Goal: Book appointment/travel/reservation

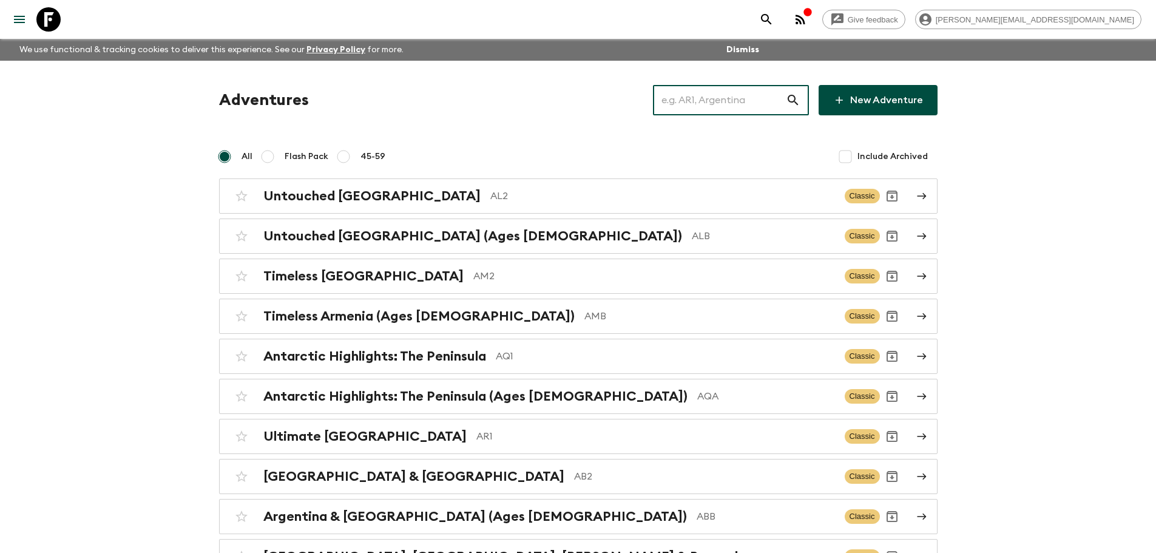
click at [680, 101] on input "text" at bounding box center [719, 100] width 133 height 34
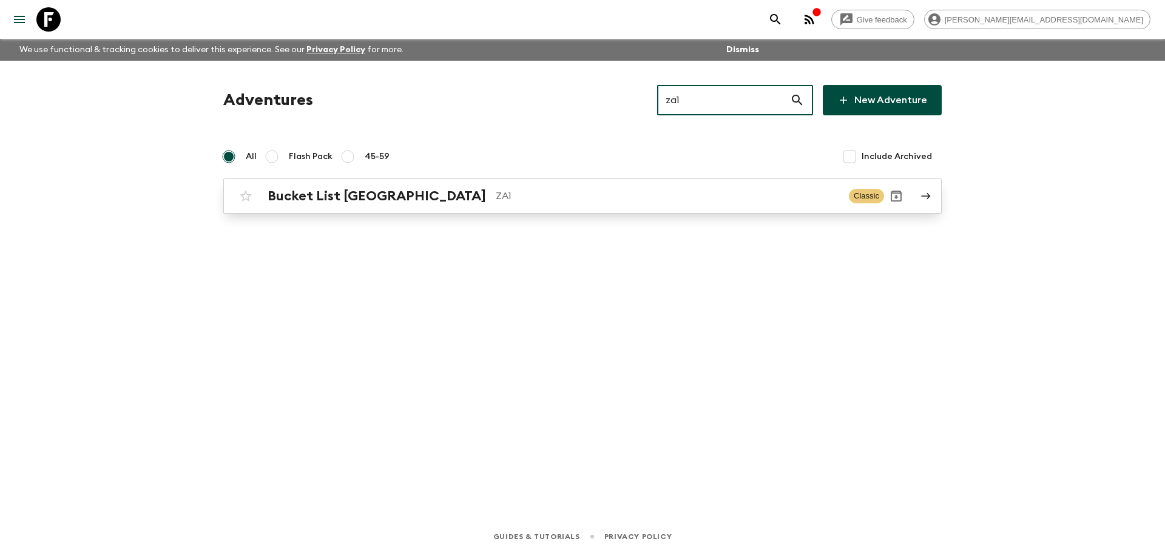
type input "za1"
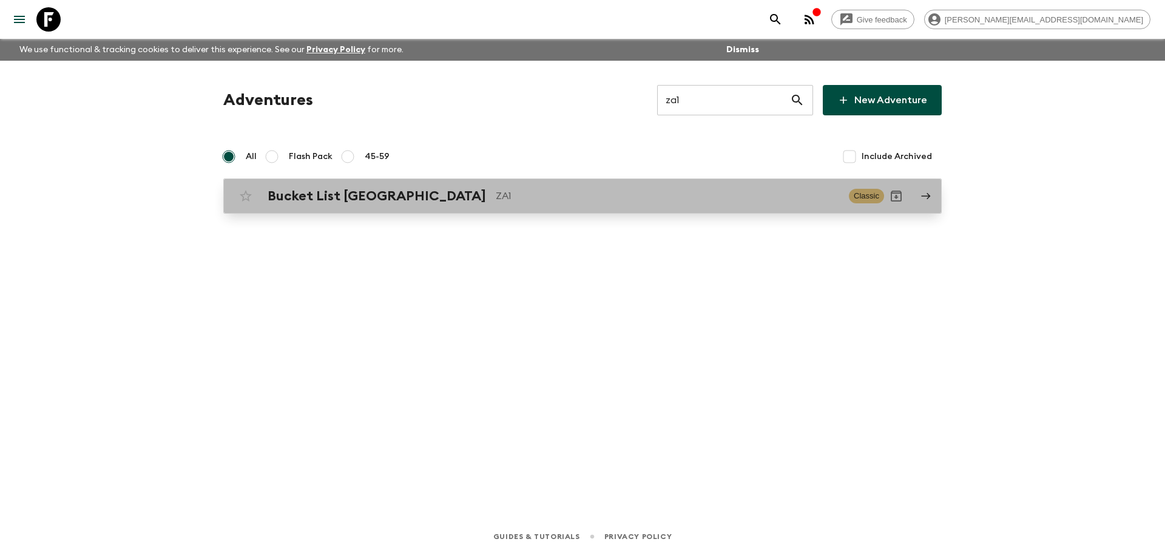
click at [594, 208] on link "Bucket List [GEOGRAPHIC_DATA] ZA1 Classic" at bounding box center [582, 195] width 718 height 35
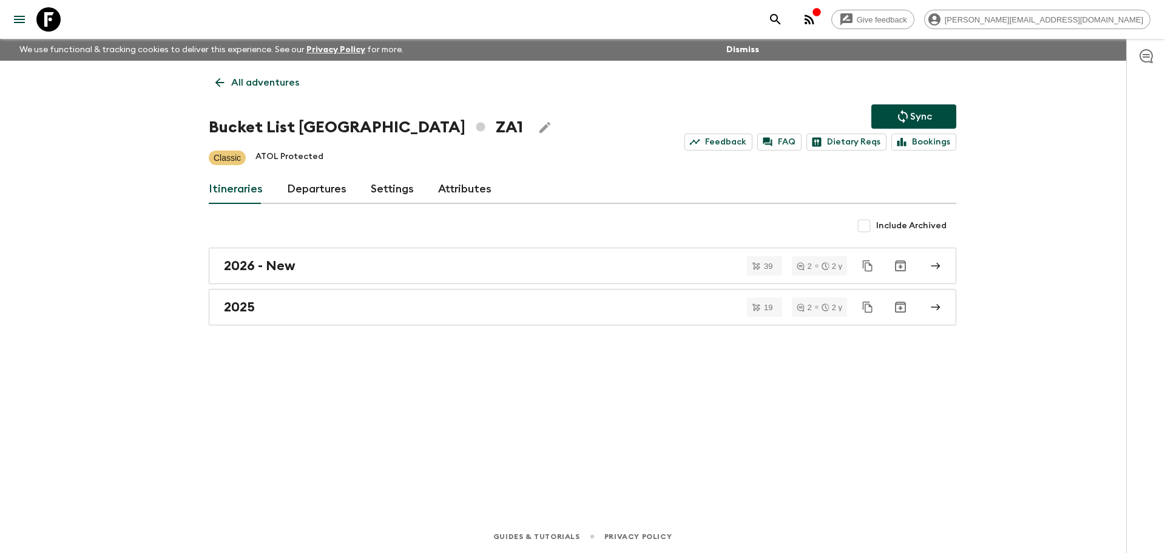
click at [333, 195] on link "Departures" at bounding box center [316, 189] width 59 height 29
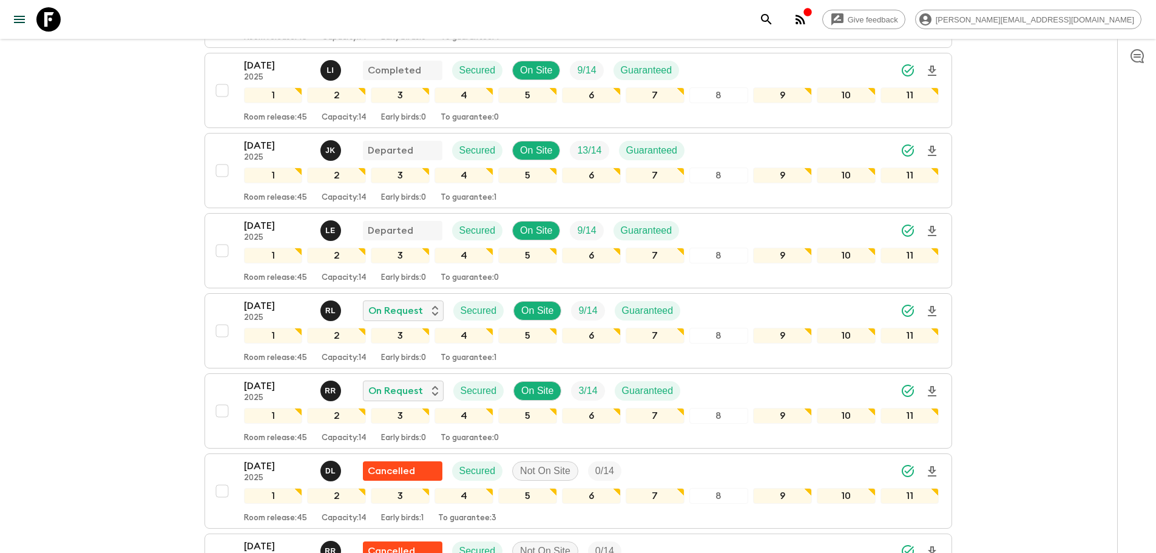
scroll to position [408, 0]
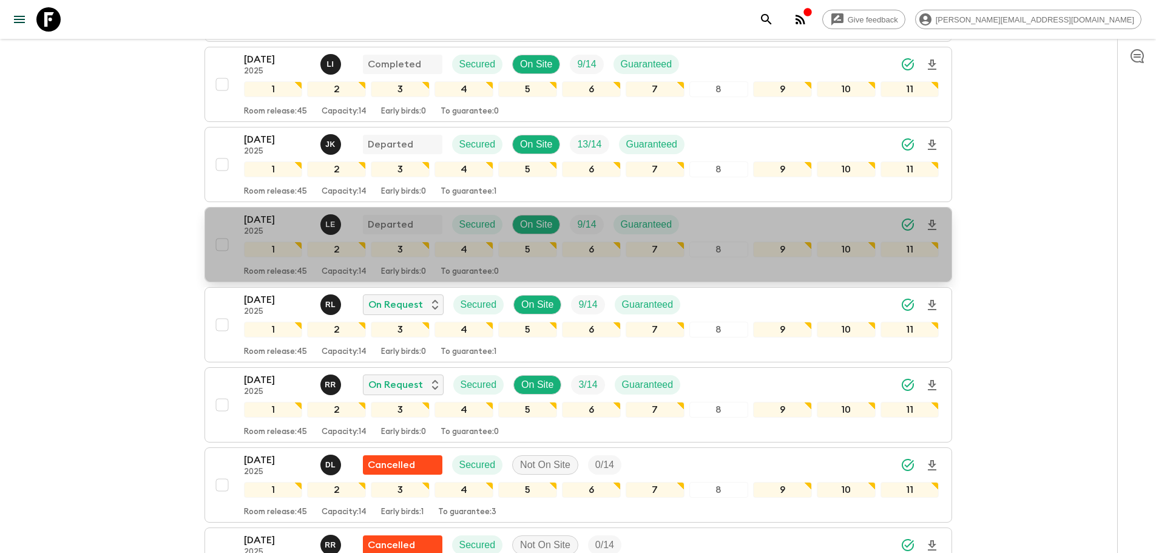
click at [703, 223] on div "[DATE] 2025 L E Departed Secured On Site 9 / 14 Guaranteed" at bounding box center [591, 224] width 695 height 24
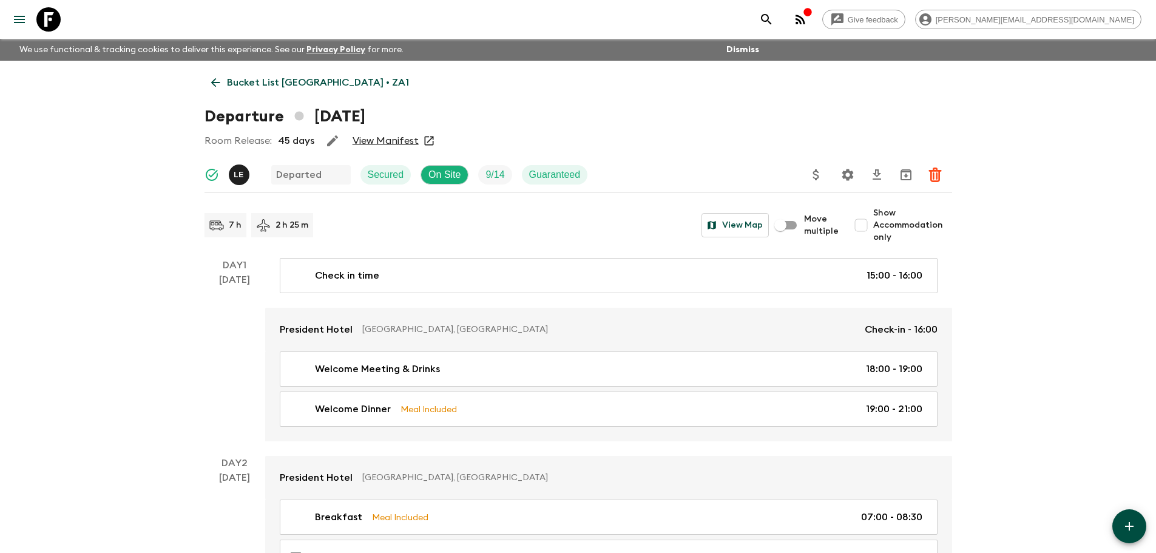
click at [859, 223] on input "Show Accommodation only" at bounding box center [861, 225] width 24 height 24
checkbox input "true"
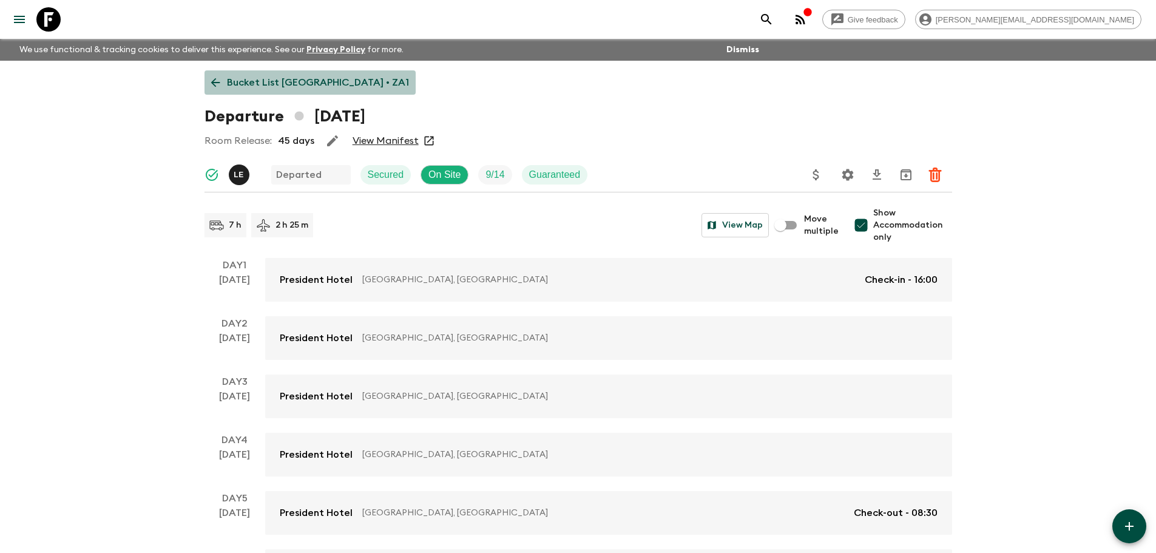
click at [329, 79] on p "Bucket List [GEOGRAPHIC_DATA] • ZA1" at bounding box center [318, 82] width 182 height 15
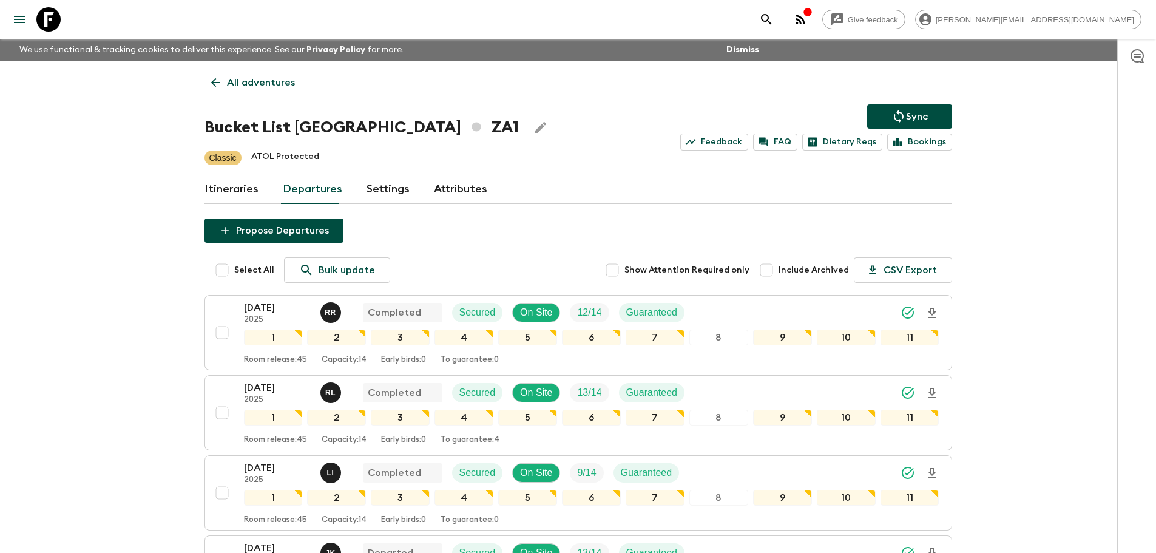
click at [260, 77] on p "All adventures" at bounding box center [261, 82] width 68 height 15
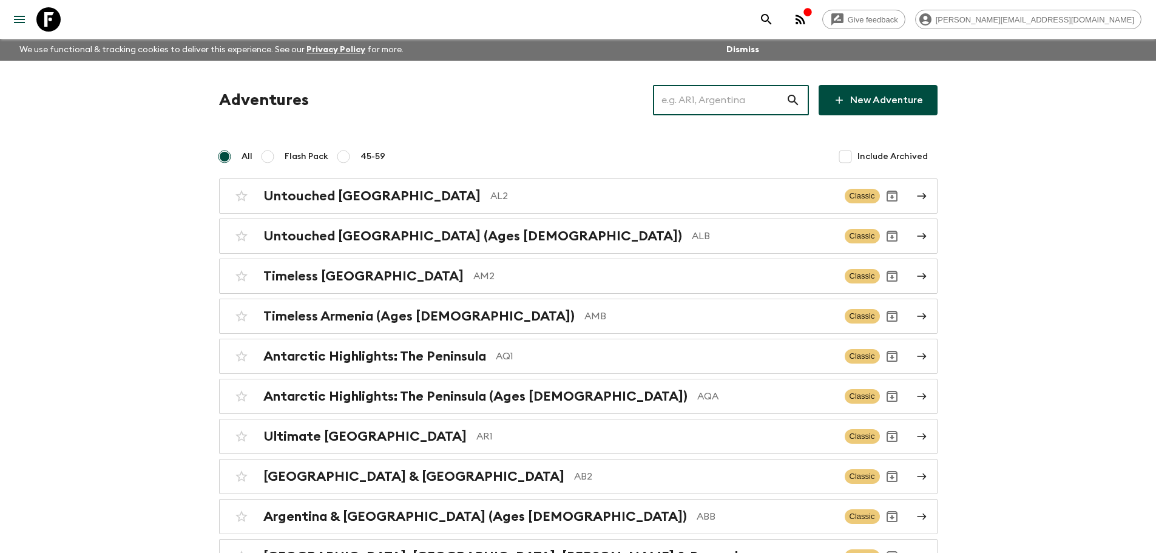
click at [735, 100] on input "text" at bounding box center [719, 100] width 133 height 34
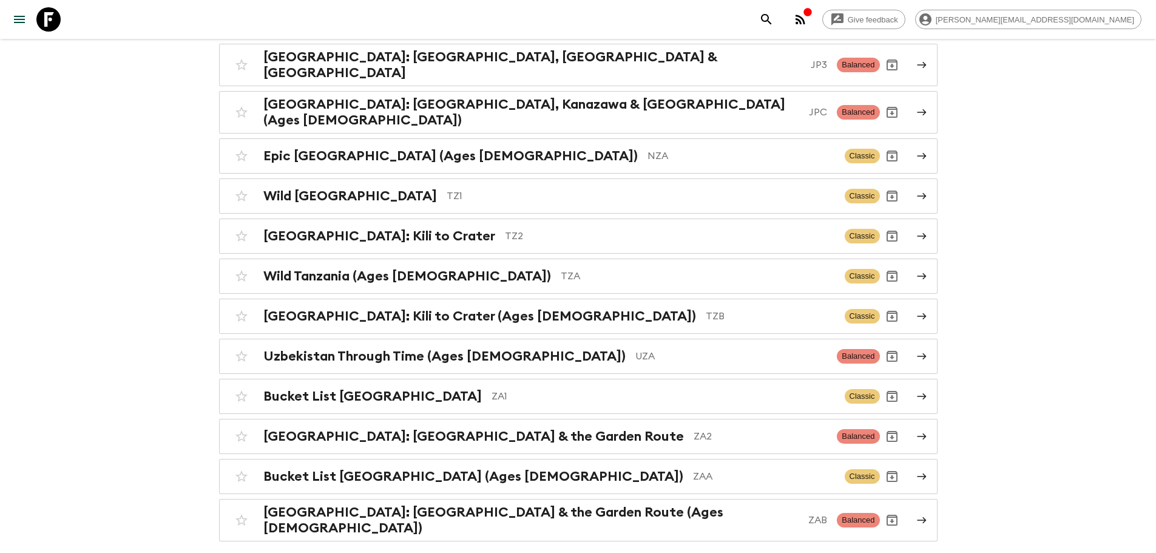
scroll to position [208, 0]
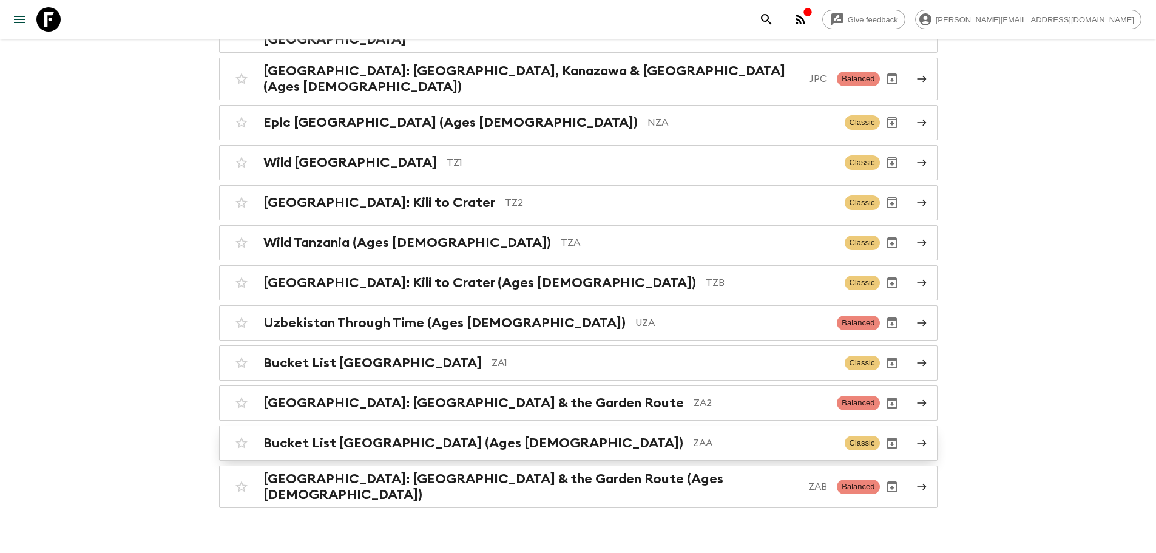
type input "za"
click at [693, 436] on p "ZAA" at bounding box center [764, 443] width 142 height 15
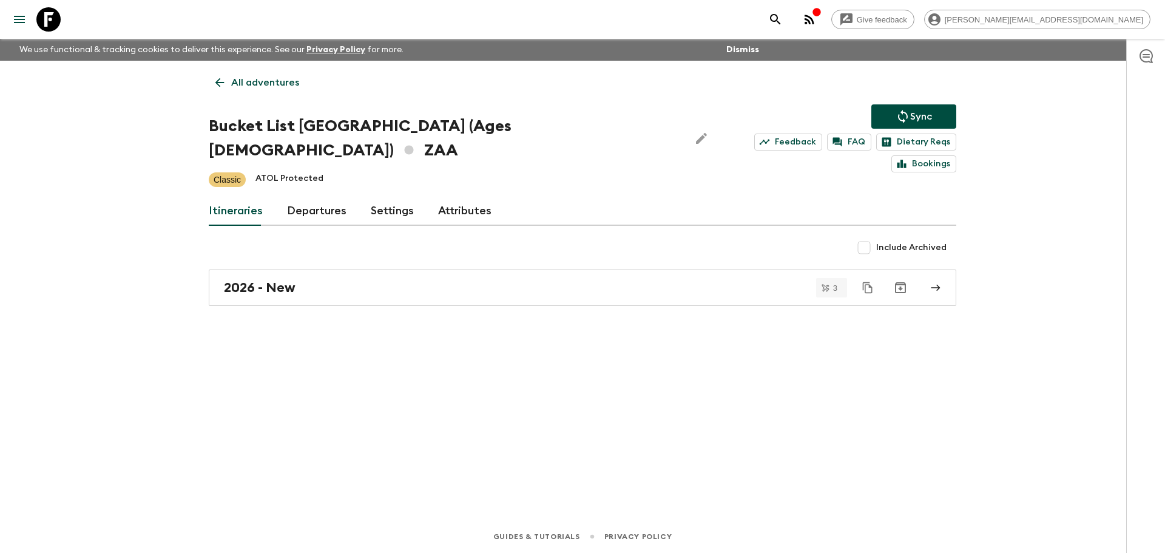
click at [330, 197] on link "Departures" at bounding box center [316, 211] width 59 height 29
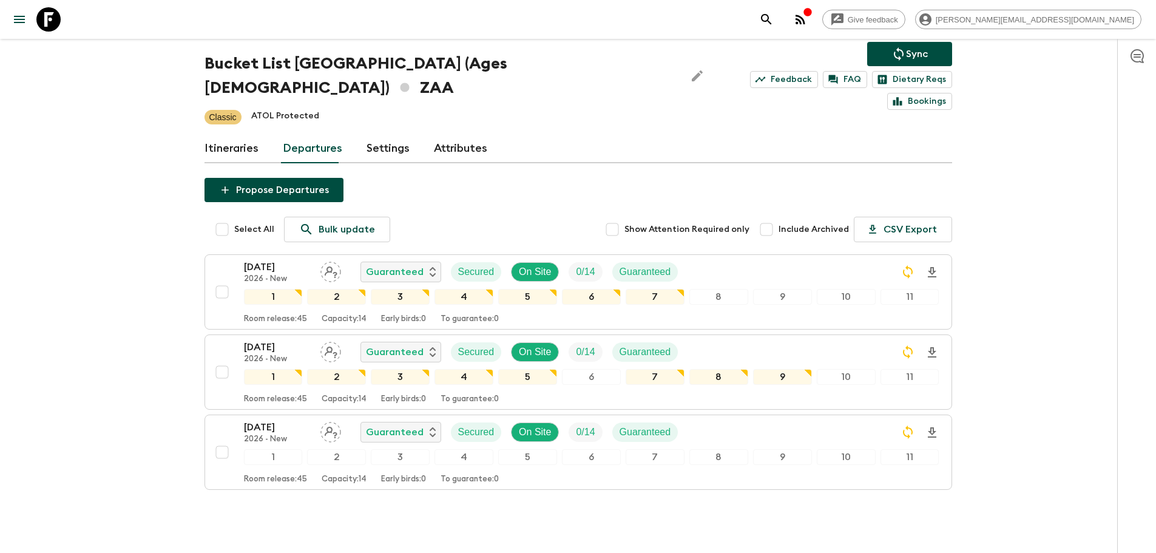
scroll to position [64, 0]
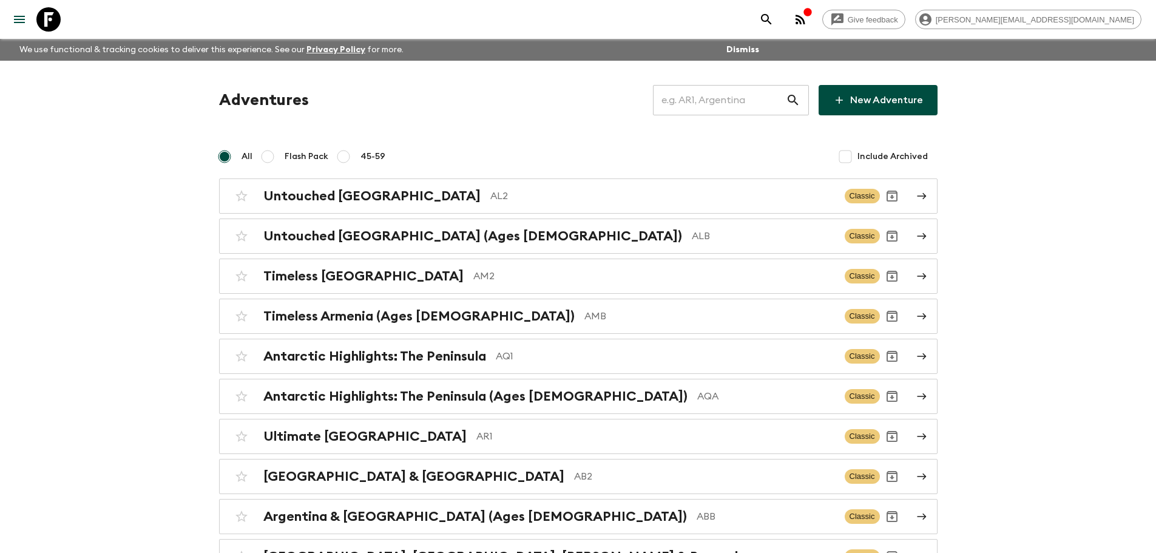
click at [744, 99] on input "text" at bounding box center [719, 100] width 133 height 34
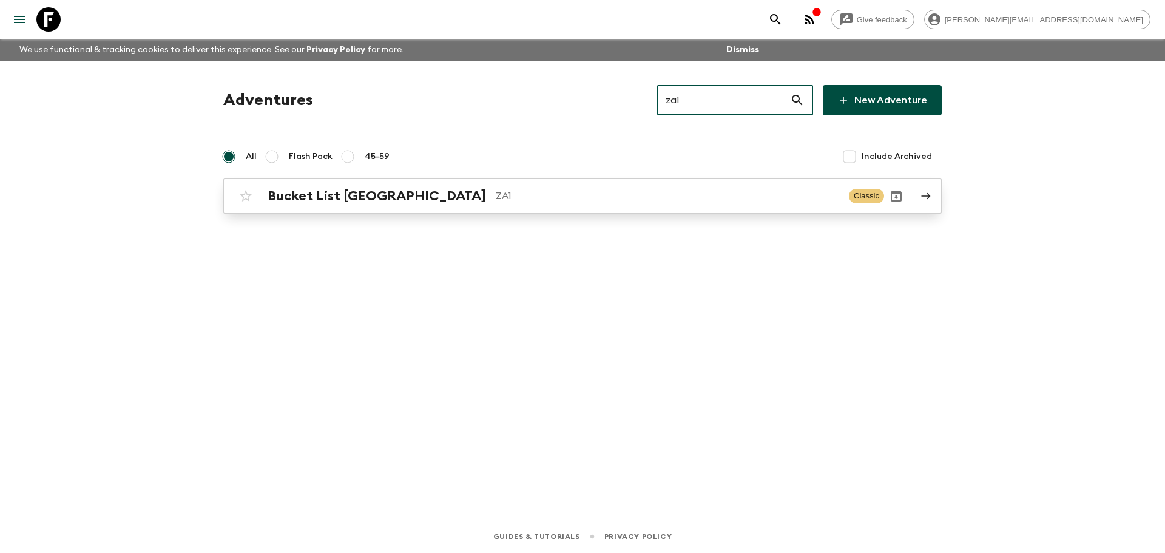
type input "za1"
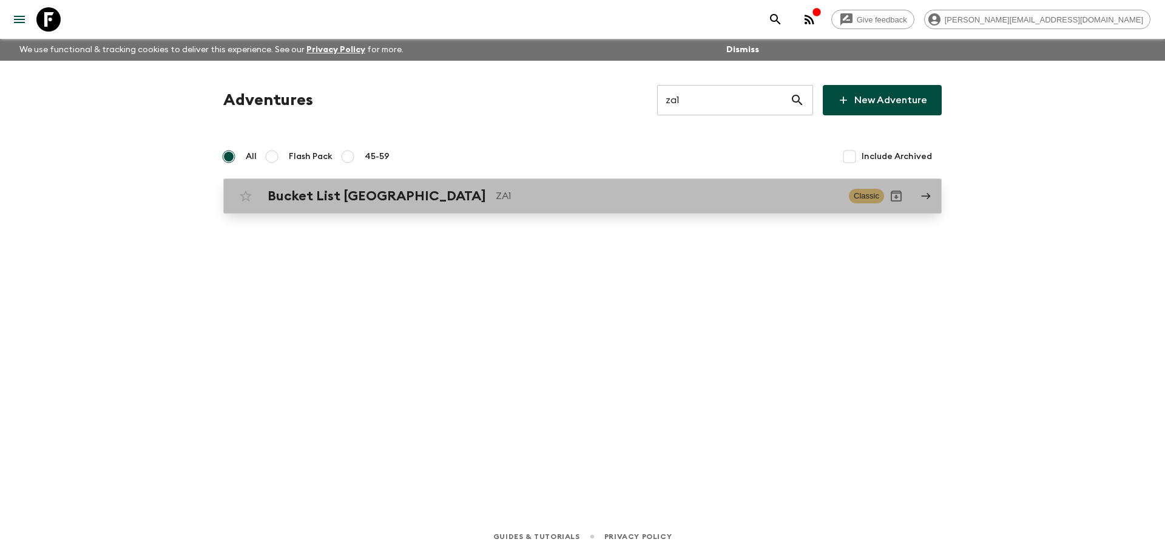
click at [675, 197] on p "ZA1" at bounding box center [667, 196] width 343 height 15
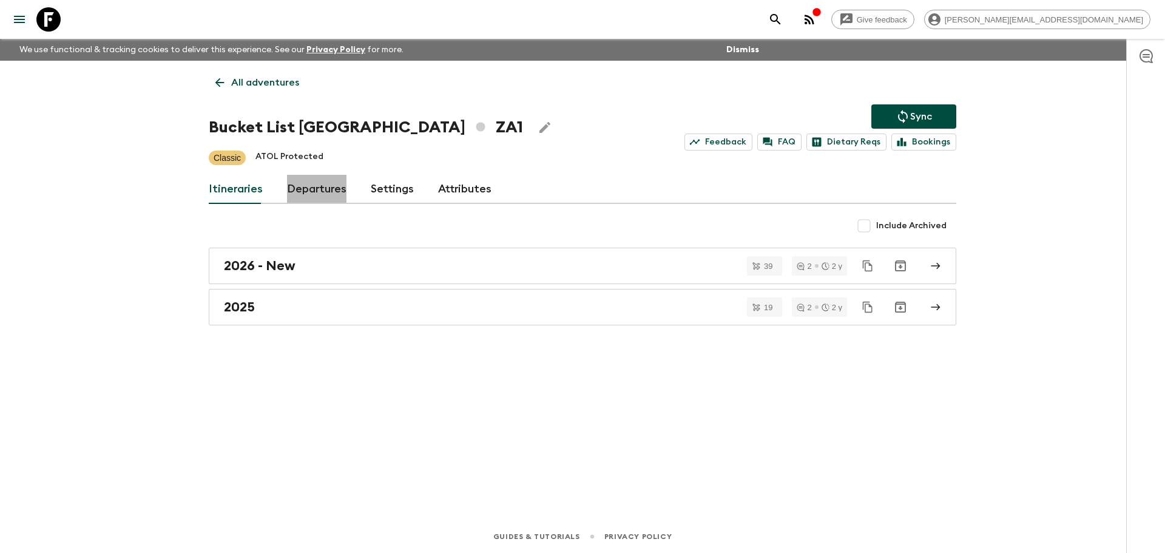
click at [308, 190] on link "Departures" at bounding box center [316, 189] width 59 height 29
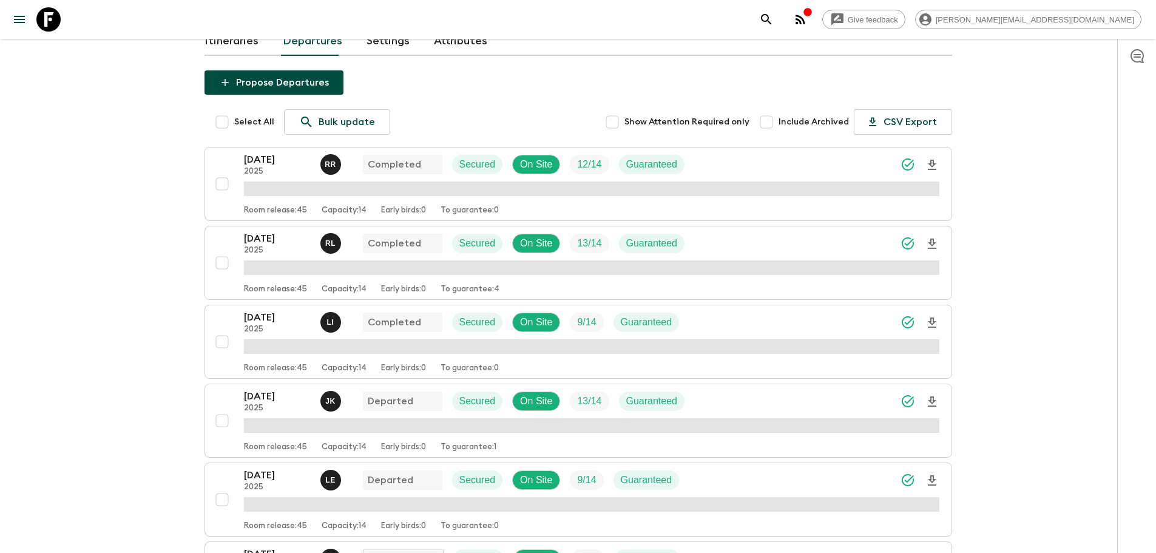
scroll to position [176, 0]
